Goal: Transaction & Acquisition: Purchase product/service

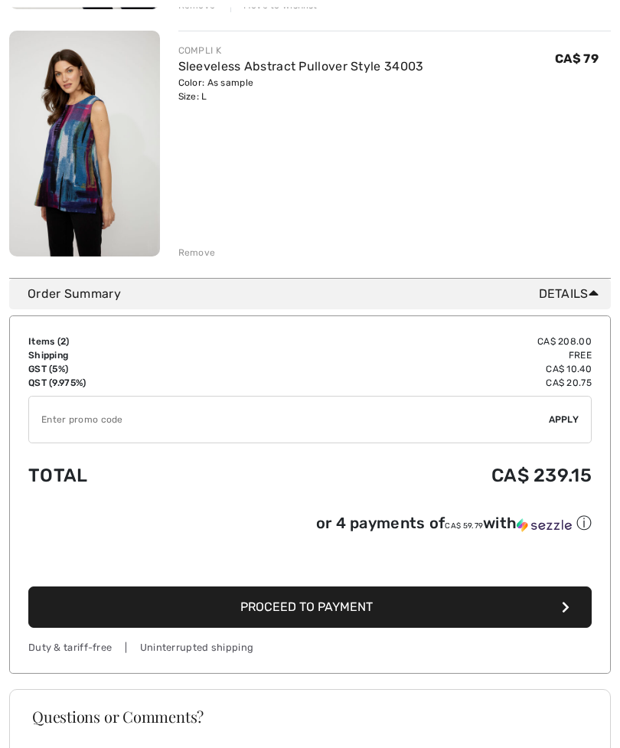
scroll to position [445, 0]
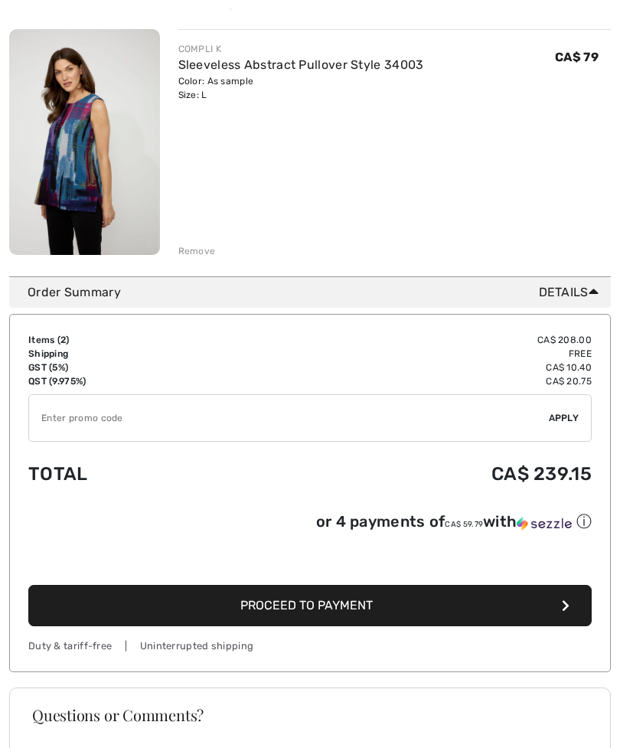
click at [430, 627] on button "Proceed to Payment" at bounding box center [310, 605] width 564 height 41
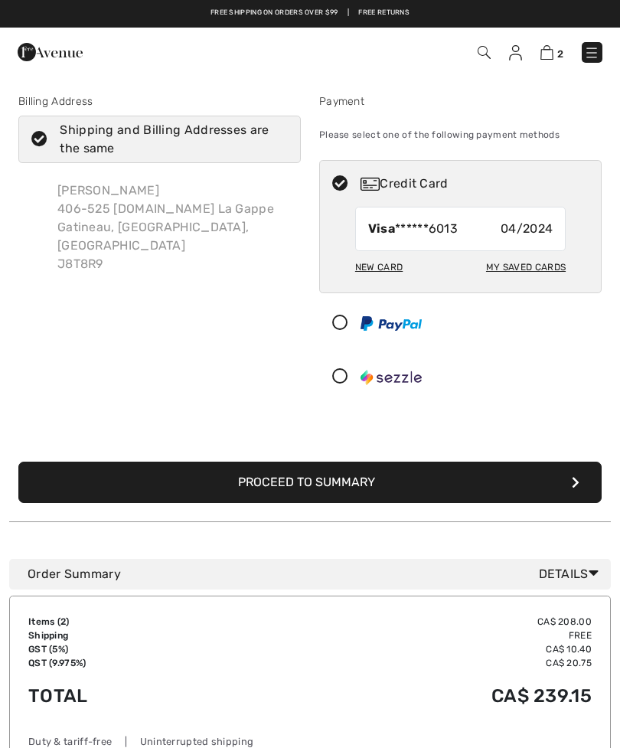
click at [384, 272] on div "New Card" at bounding box center [378, 267] width 47 height 26
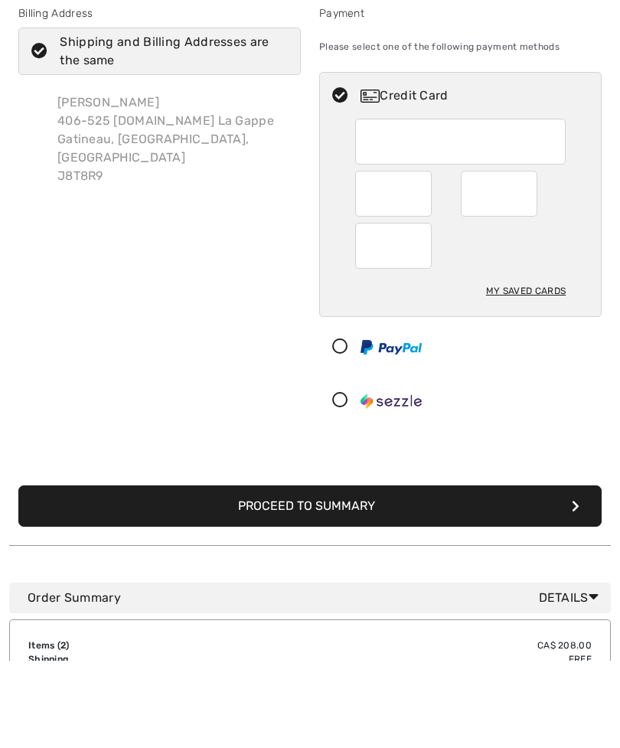
click at [525, 366] on div "My Saved Cards" at bounding box center [526, 379] width 80 height 26
radio input "true"
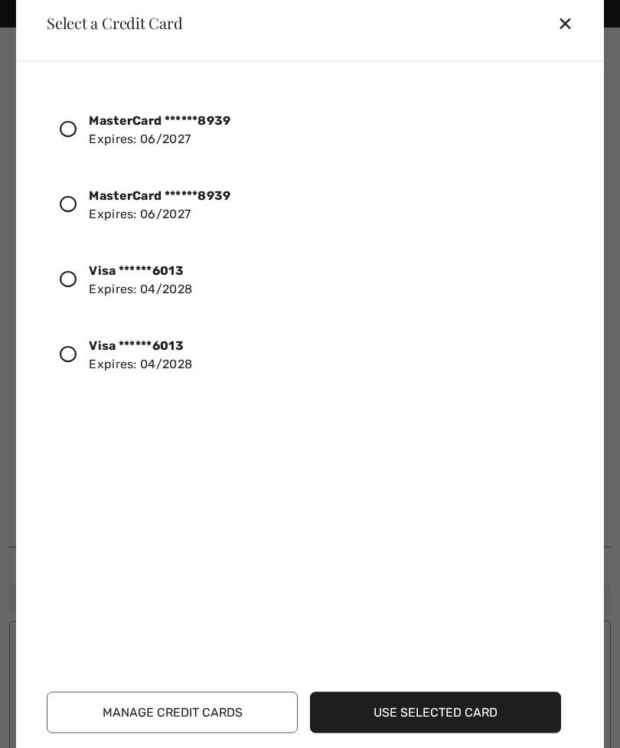
scroll to position [91, 0]
click at [68, 362] on icon at bounding box center [68, 353] width 17 height 17
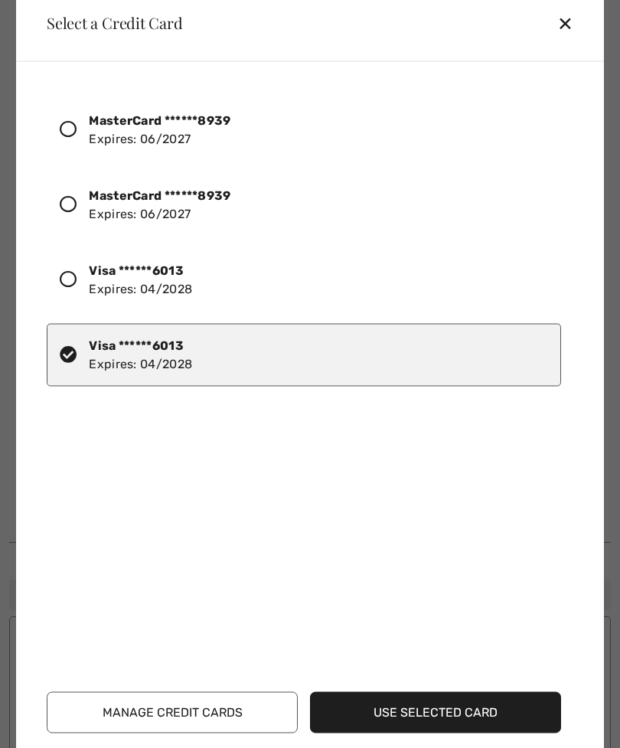
click at [460, 733] on button "Use Selected Card" at bounding box center [435, 712] width 251 height 41
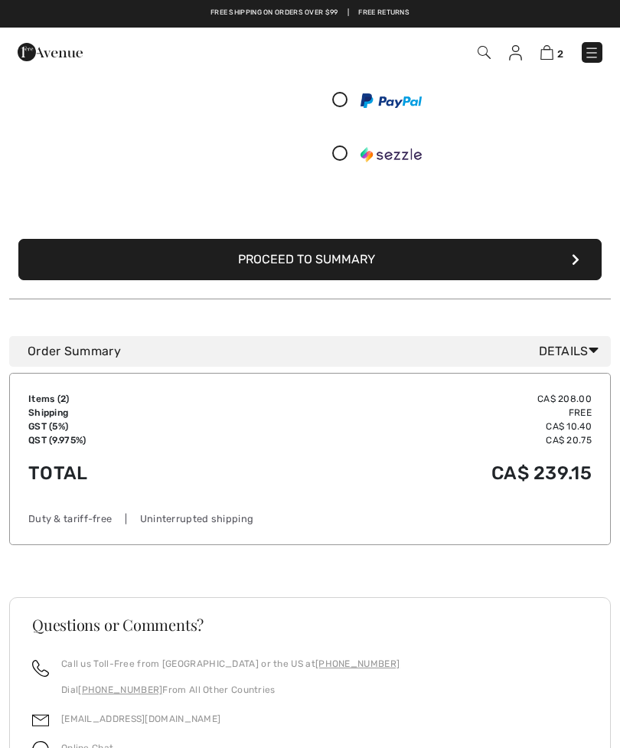
scroll to position [212, 0]
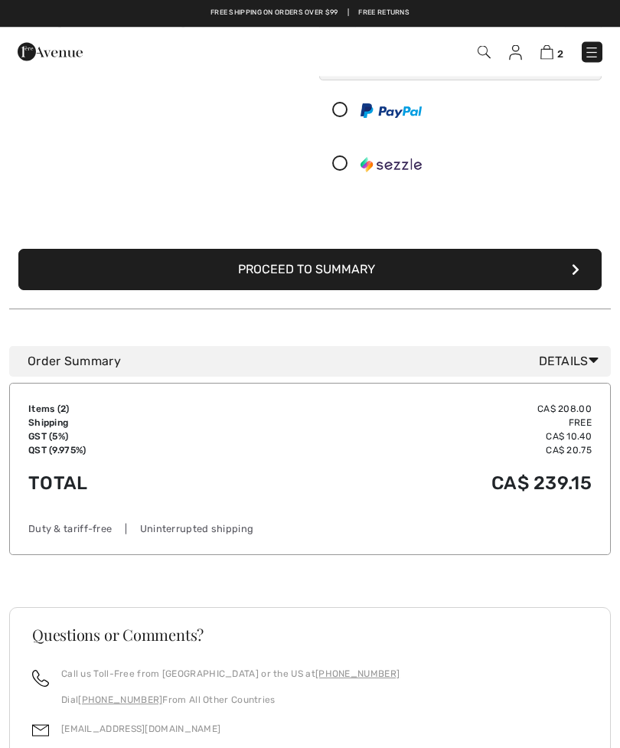
click at [345, 277] on button "Proceed to Summary" at bounding box center [310, 270] width 584 height 41
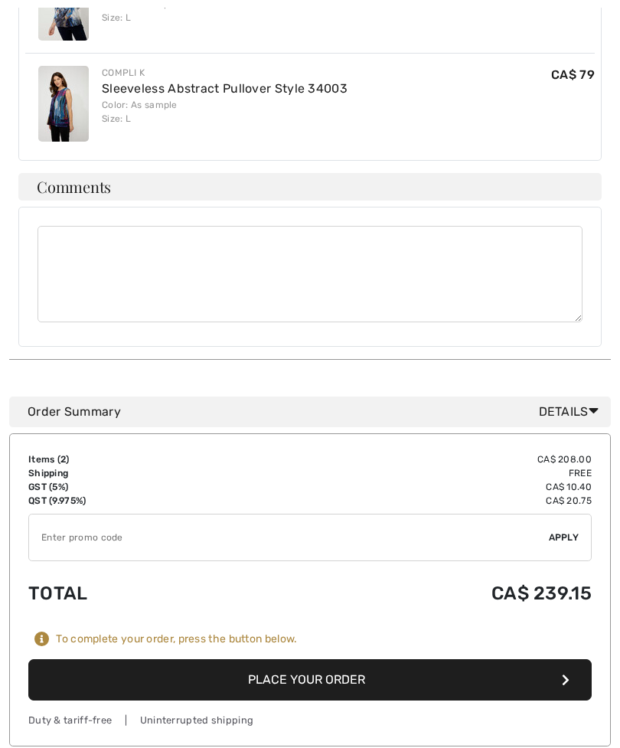
scroll to position [589, 0]
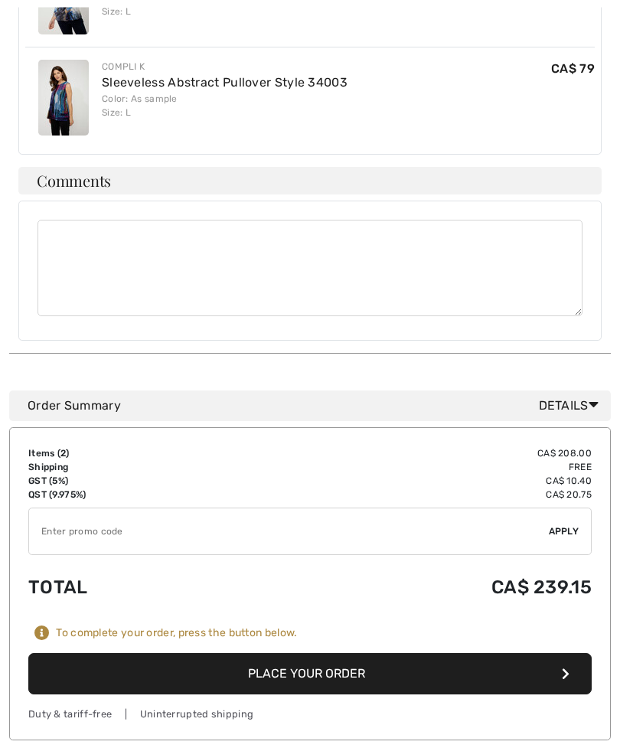
click at [342, 654] on button "Place Your Order" at bounding box center [310, 674] width 564 height 41
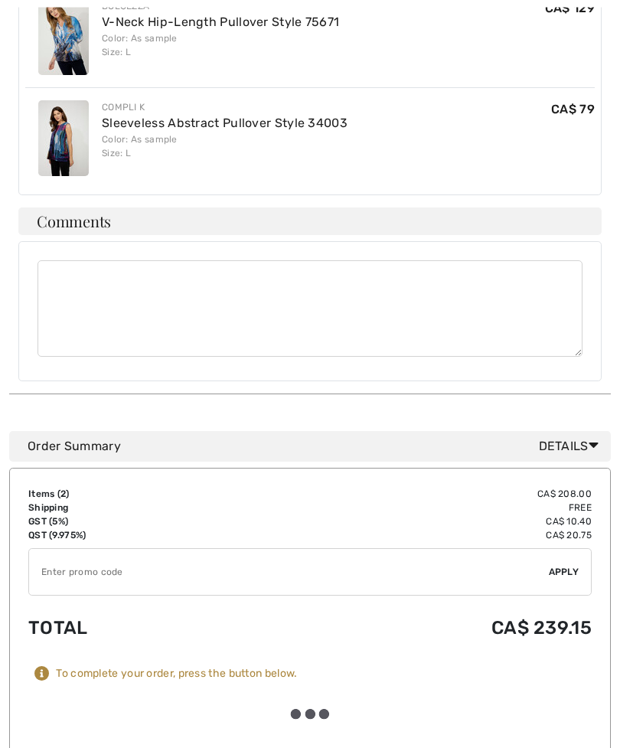
scroll to position [590, 0]
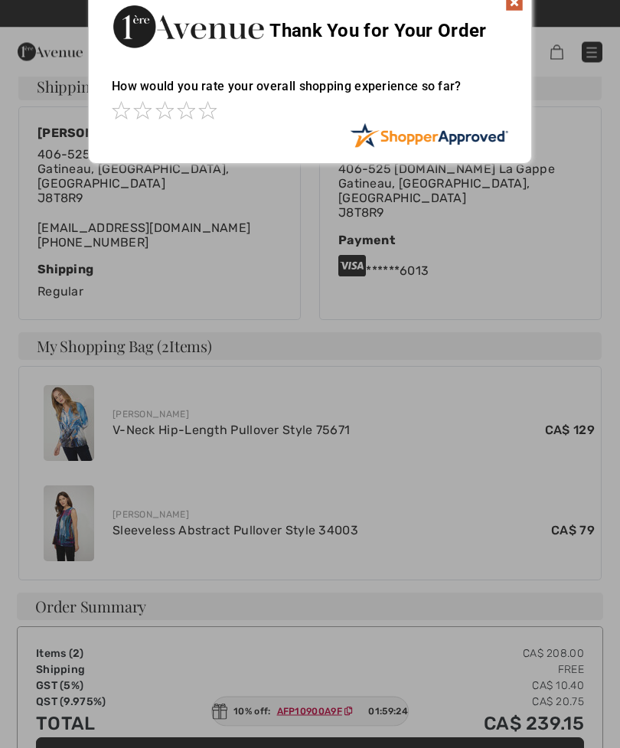
scroll to position [314, 0]
click at [345, 748] on div at bounding box center [310, 374] width 620 height 748
click at [311, 748] on div at bounding box center [310, 374] width 620 height 748
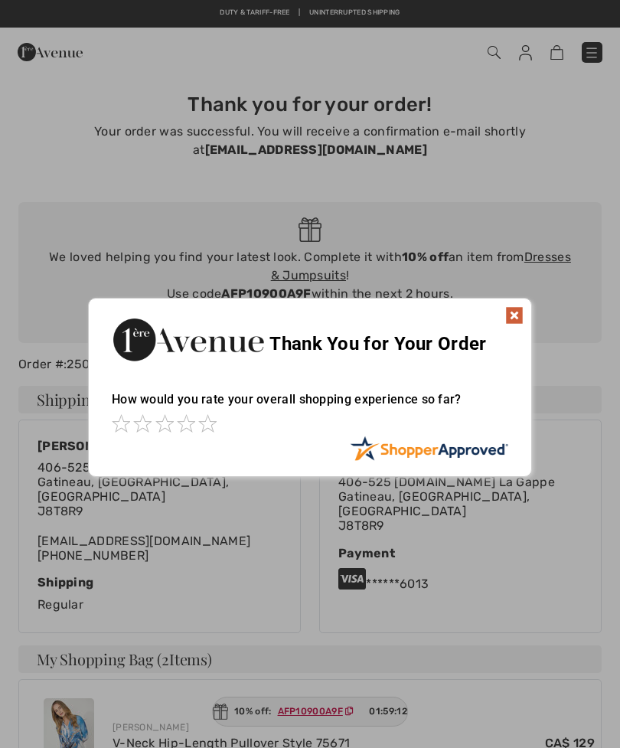
scroll to position [0, 0]
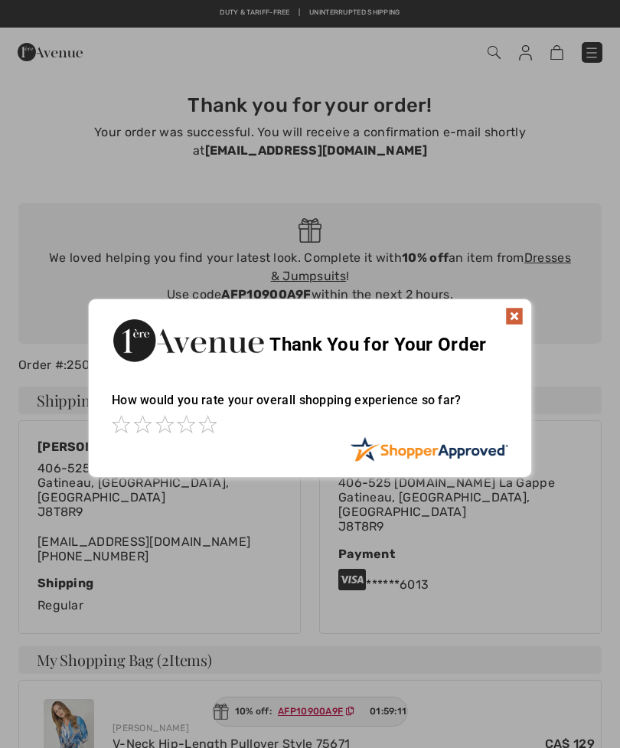
click at [510, 319] on img at bounding box center [514, 316] width 18 height 18
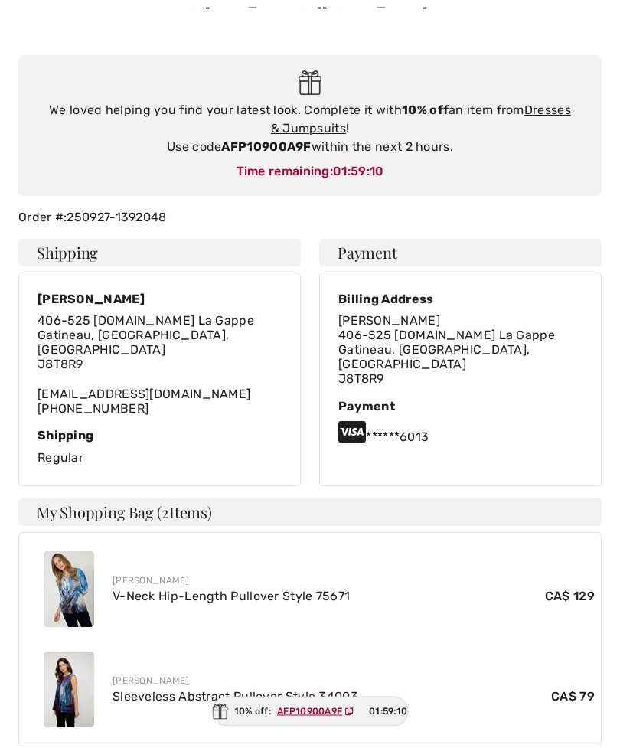
scroll to position [185, 0]
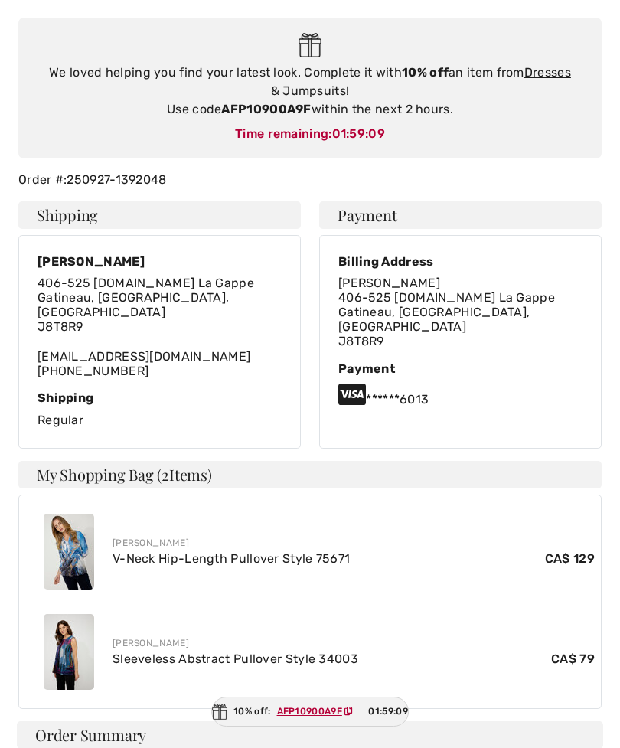
click at [267, 727] on div "10% off: AFP10900A9F 01:59:09" at bounding box center [310, 712] width 198 height 30
click at [296, 717] on ins "AFP10900A9F" at bounding box center [308, 711] width 65 height 11
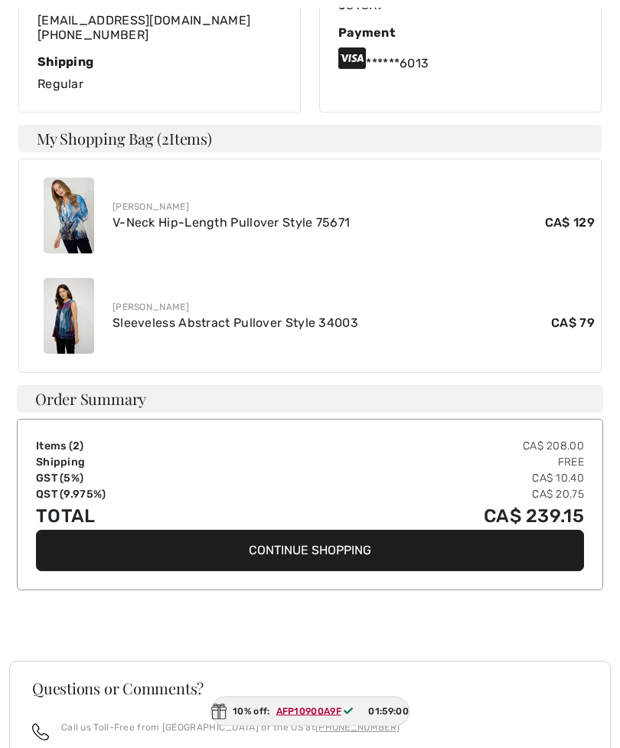
scroll to position [522, 0]
click at [319, 717] on ins "AFP10900A9F" at bounding box center [308, 711] width 65 height 11
click at [301, 717] on ins "AFP10900A9F" at bounding box center [308, 711] width 65 height 11
click at [364, 532] on button "Continue Shopping" at bounding box center [310, 550] width 548 height 41
